Goal: Task Accomplishment & Management: Use online tool/utility

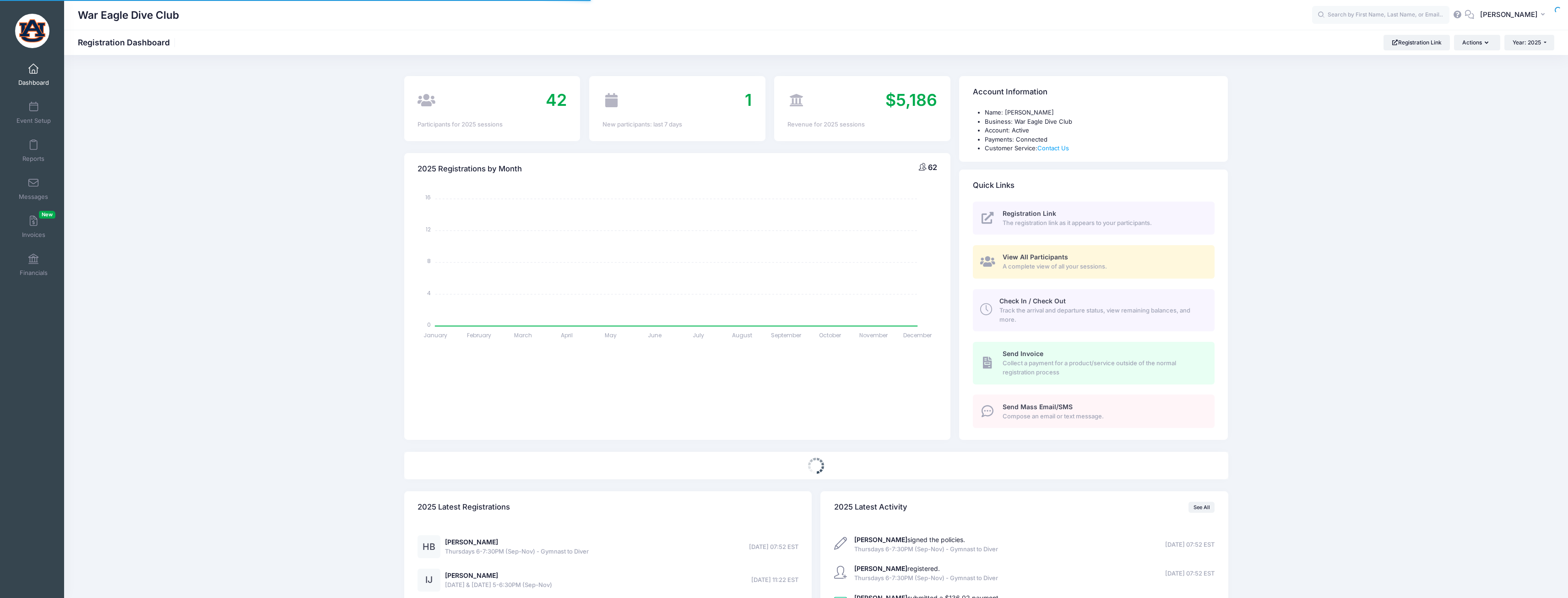
select select
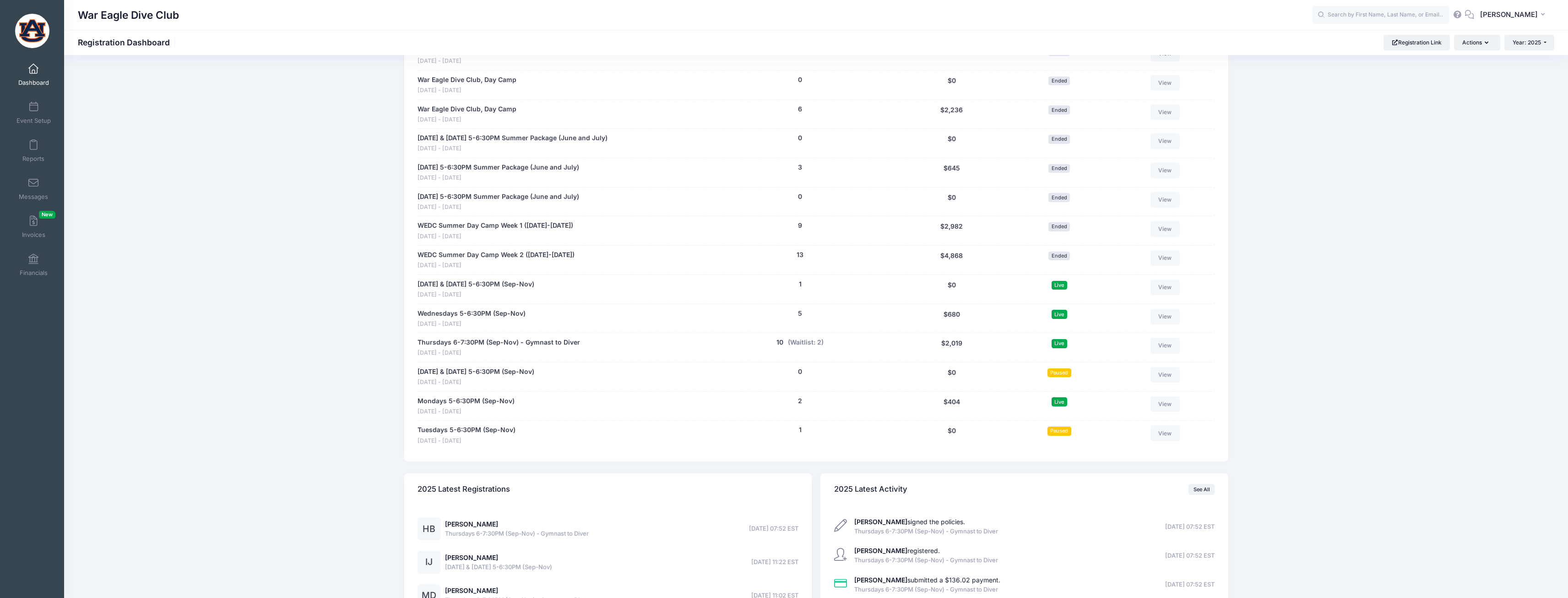
scroll to position [853, 0]
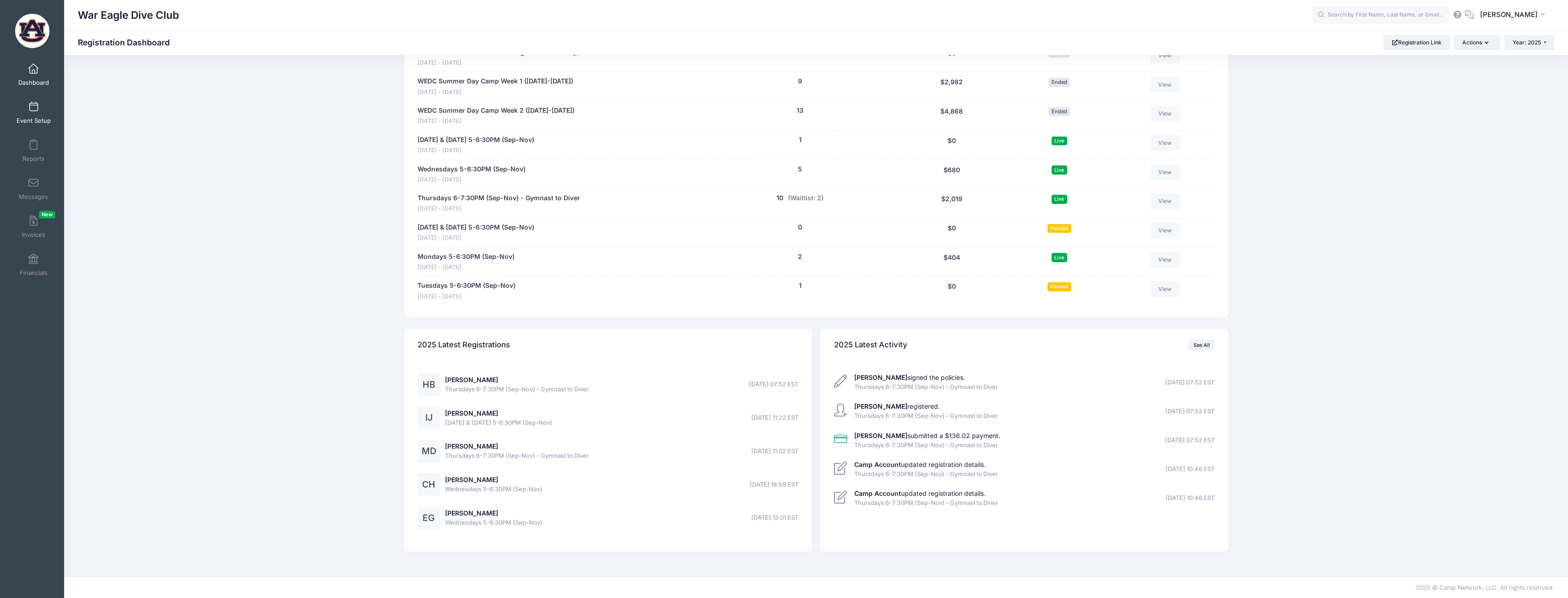
click at [33, 105] on span at bounding box center [33, 107] width 0 height 10
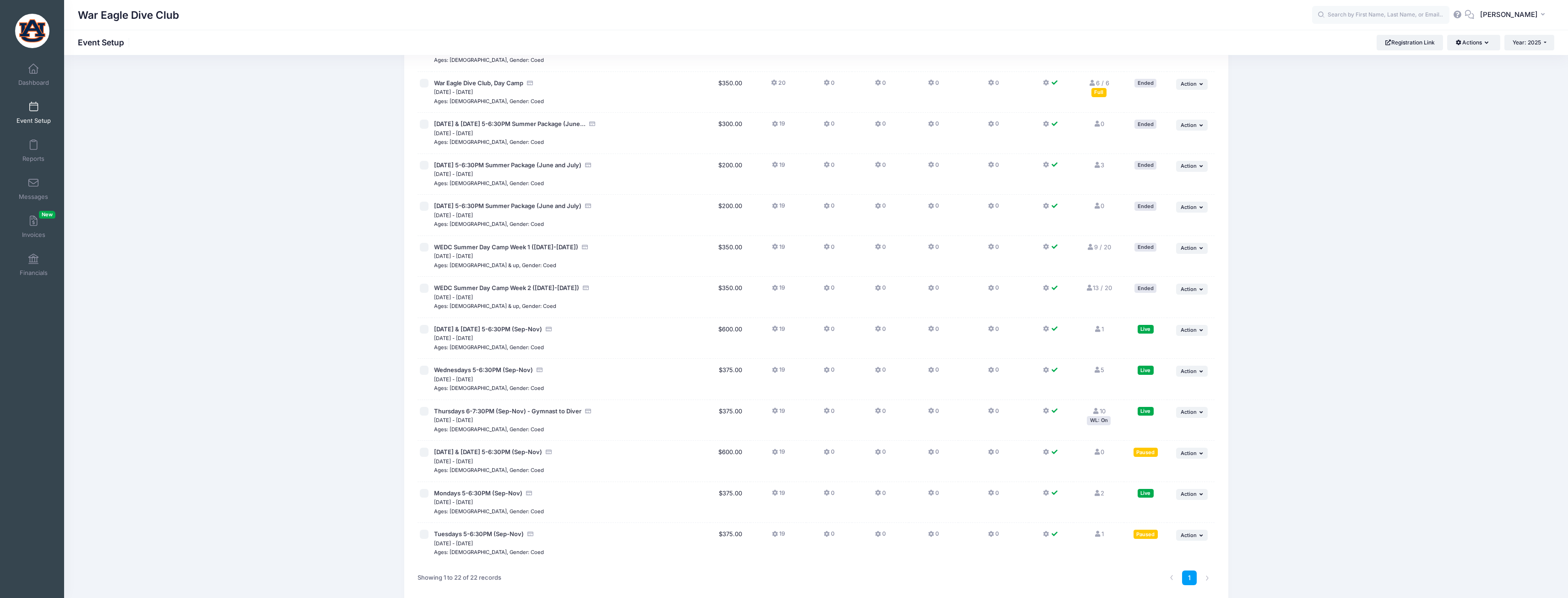
scroll to position [507, 0]
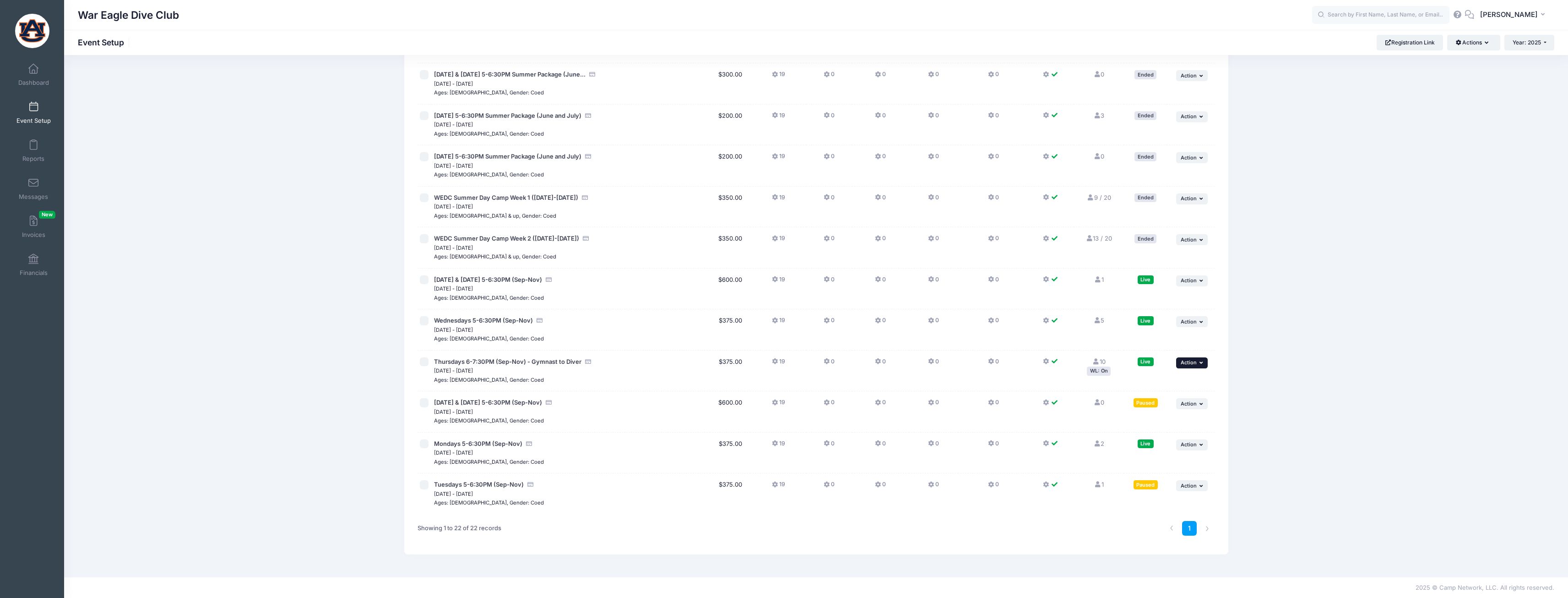
click at [1192, 363] on span "Action" at bounding box center [1189, 362] width 16 height 6
click at [1184, 384] on link "Pause Session" at bounding box center [1162, 382] width 83 height 17
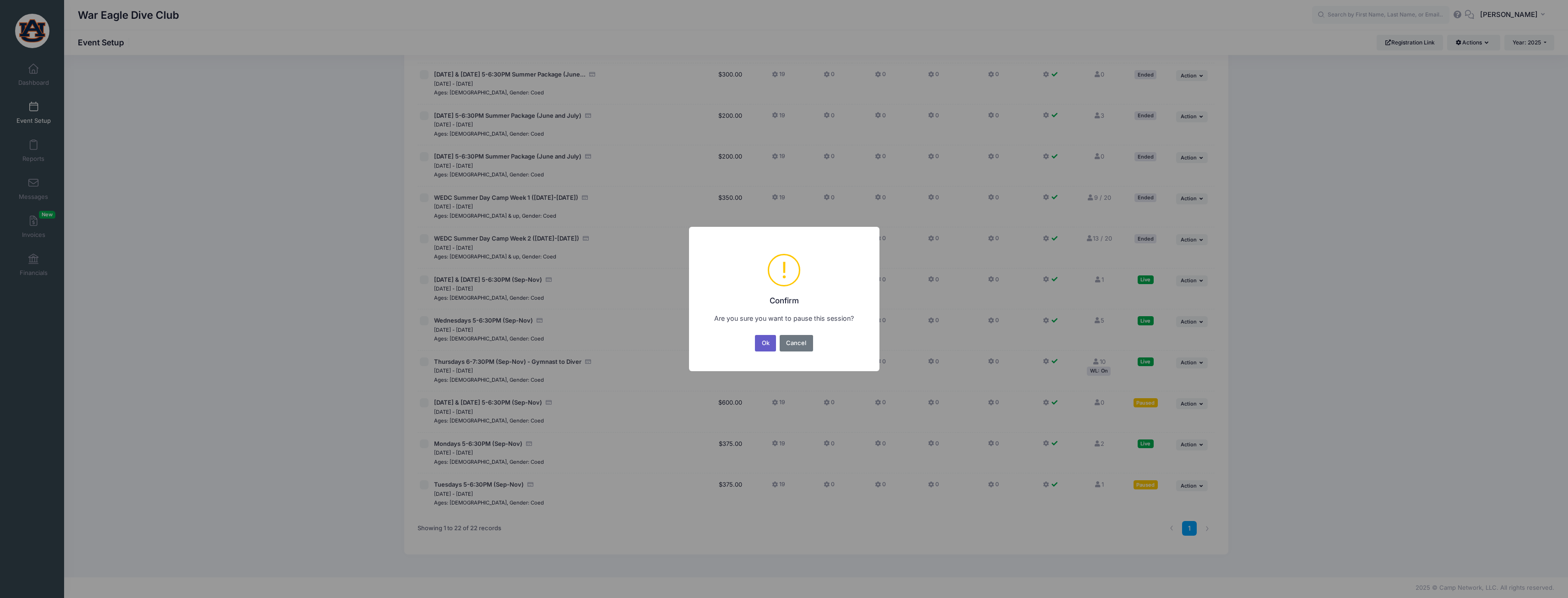
click at [767, 345] on button "Ok" at bounding box center [765, 342] width 21 height 17
